Goal: Transaction & Acquisition: Purchase product/service

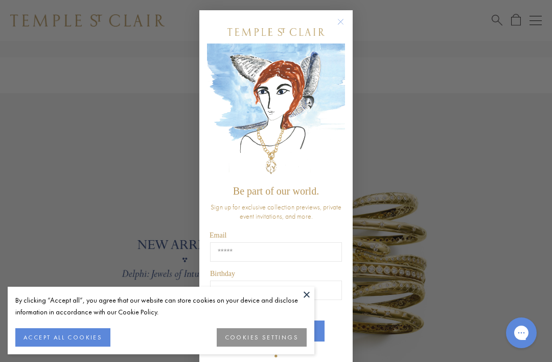
scroll to position [624, 0]
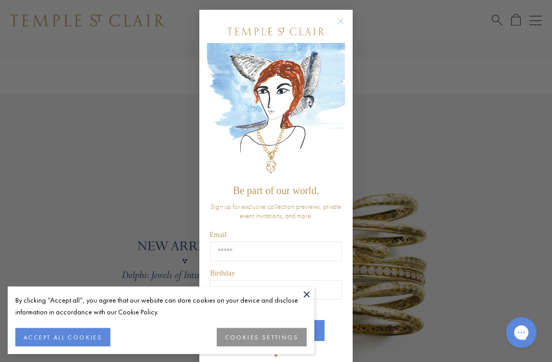
click at [344, 28] on circle "Close dialog" at bounding box center [341, 22] width 12 height 12
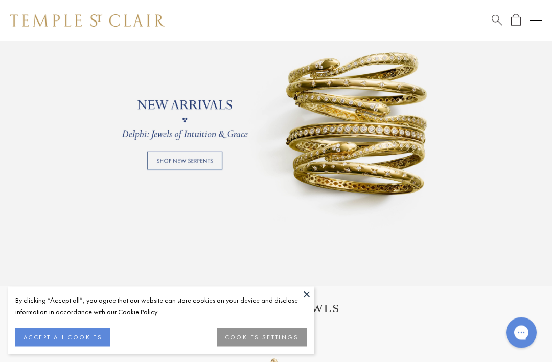
scroll to position [766, 0]
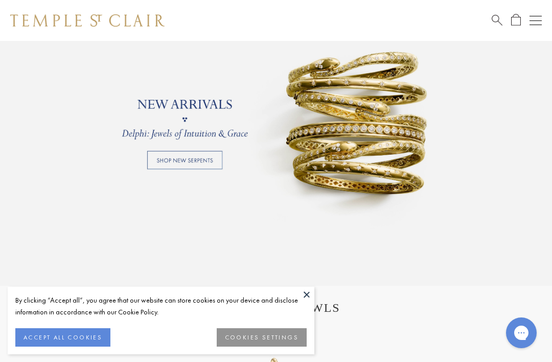
click at [212, 151] on link at bounding box center [276, 119] width 552 height 332
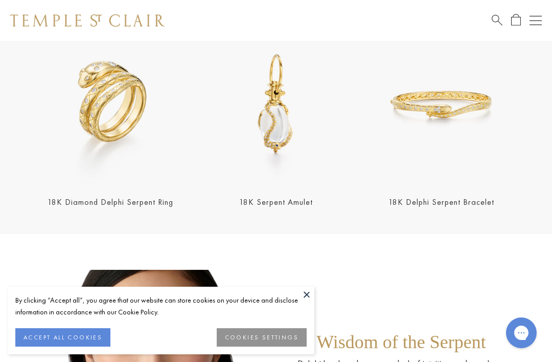
scroll to position [327, 0]
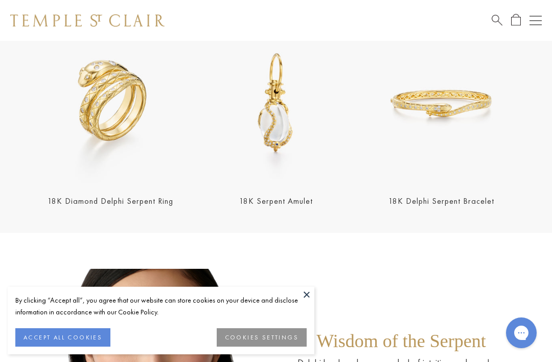
click at [308, 302] on button at bounding box center [306, 293] width 15 height 15
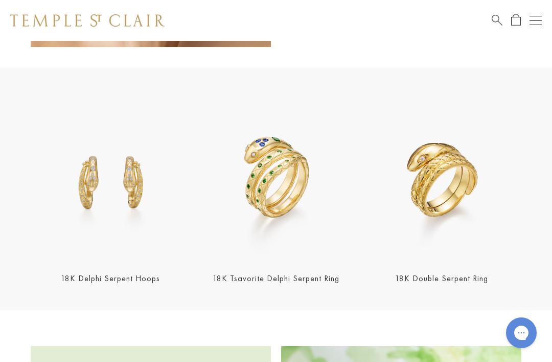
scroll to position [791, 0]
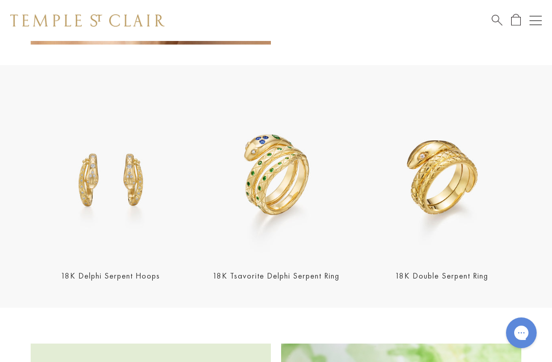
click at [144, 193] on img at bounding box center [111, 178] width 160 height 160
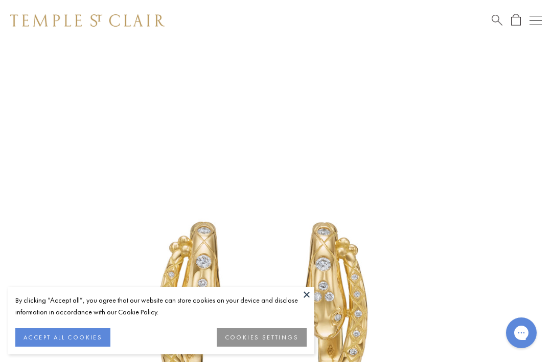
click at [309, 292] on button at bounding box center [306, 293] width 15 height 15
